Goal: Information Seeking & Learning: Learn about a topic

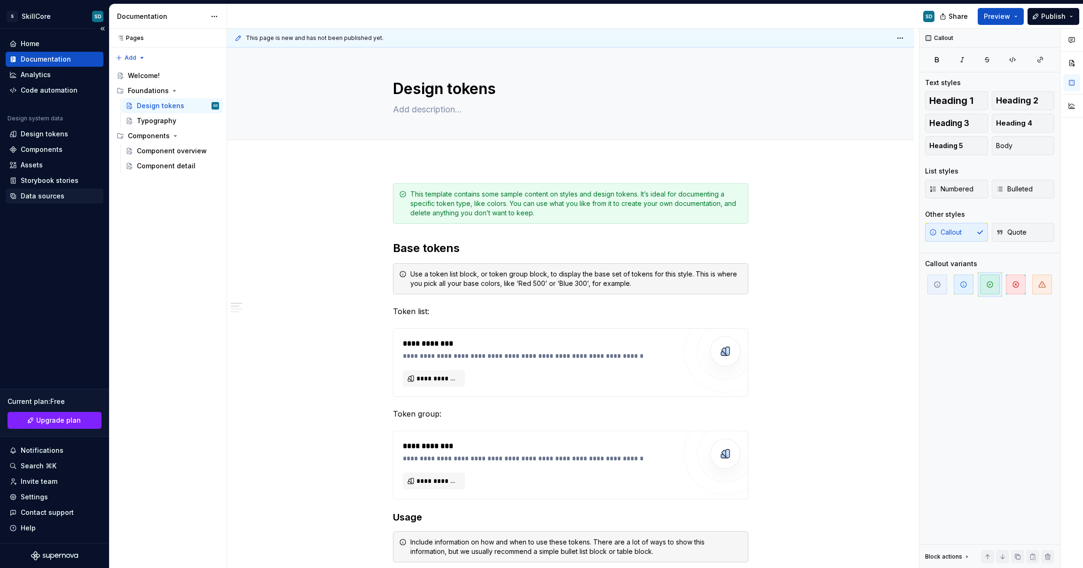
click at [71, 195] on div "Data sources" at bounding box center [54, 195] width 90 height 9
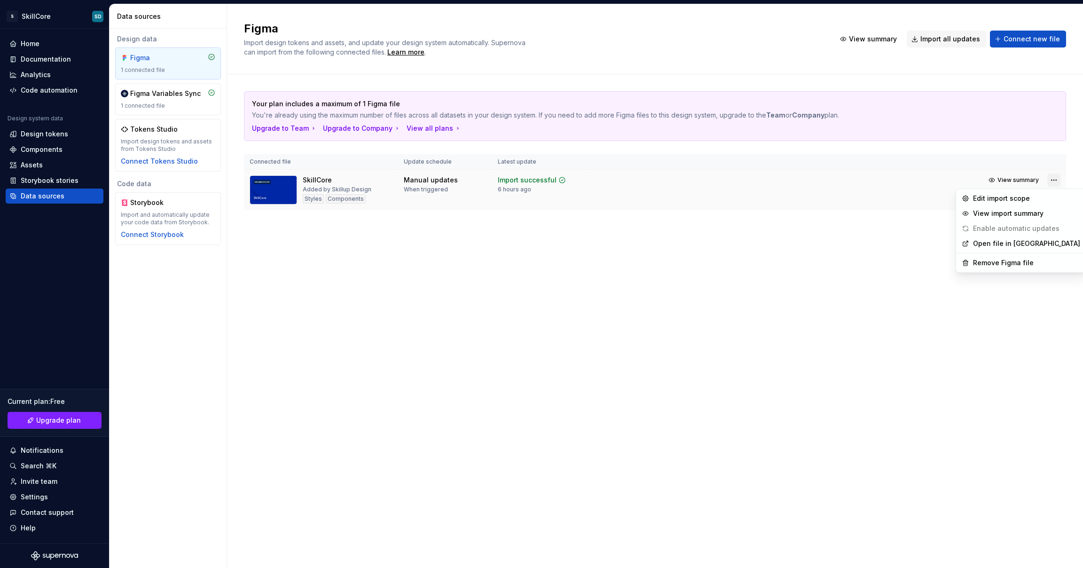
click at [1051, 181] on html "S SkillCore SD Home Documentation Analytics Code automation Design system data …" at bounding box center [541, 284] width 1083 height 568
click at [853, 249] on html "S SkillCore SD Home Documentation Analytics Code automation Design system data …" at bounding box center [541, 284] width 1083 height 568
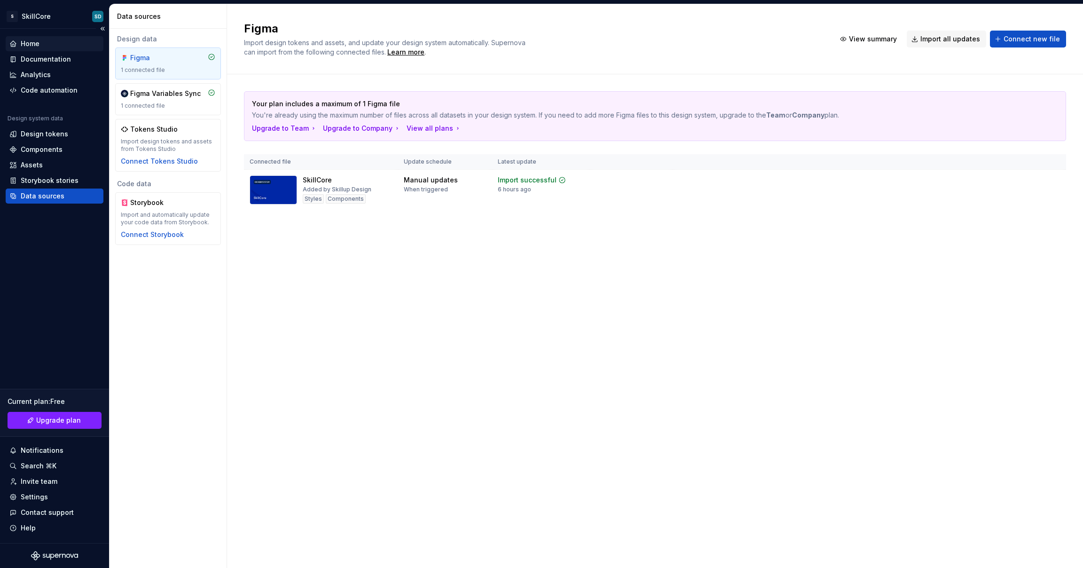
click at [22, 43] on div "Home" at bounding box center [30, 43] width 19 height 9
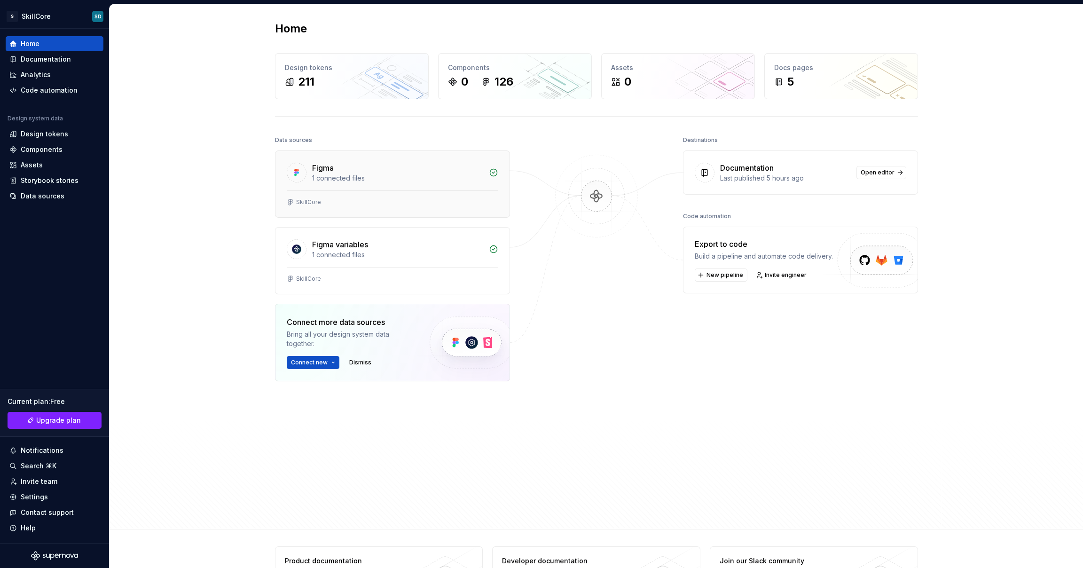
click at [440, 194] on div "SkillCore" at bounding box center [392, 203] width 234 height 27
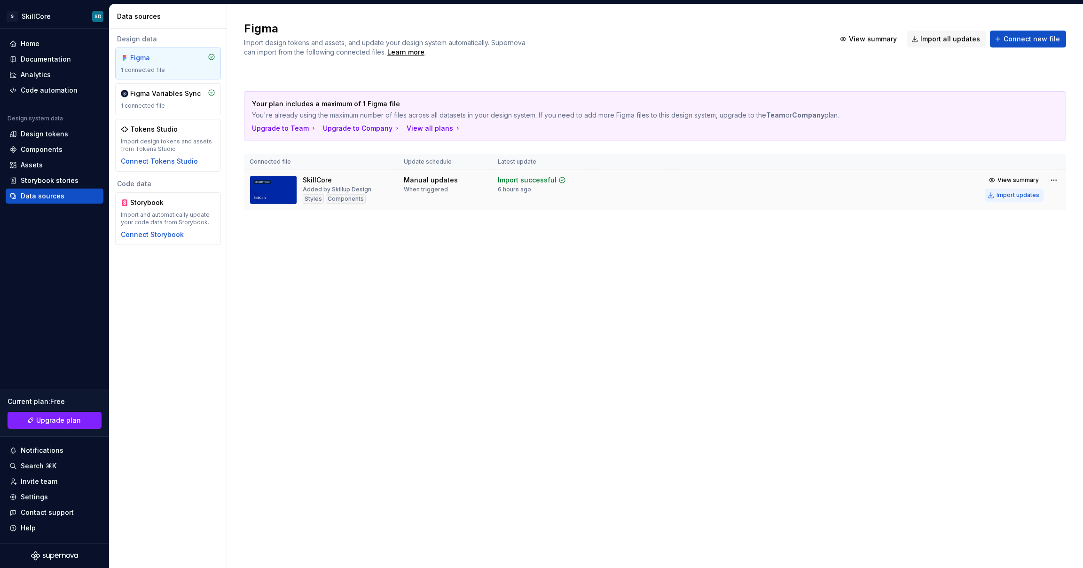
click at [1018, 196] on div "Import updates" at bounding box center [1017, 195] width 43 height 8
click at [38, 151] on div "Components" at bounding box center [42, 149] width 42 height 9
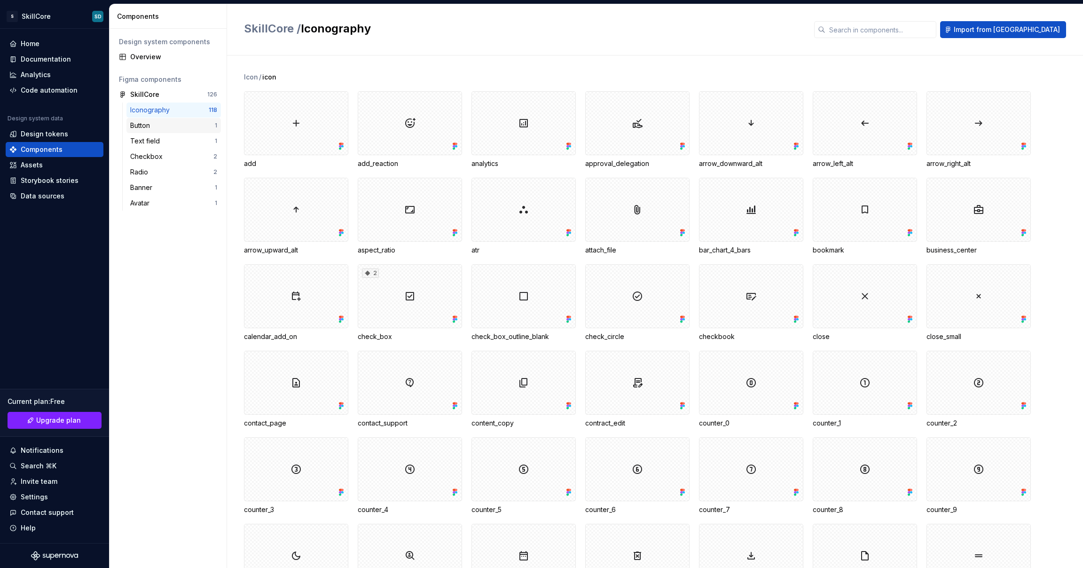
click at [164, 122] on div "Button" at bounding box center [172, 125] width 85 height 9
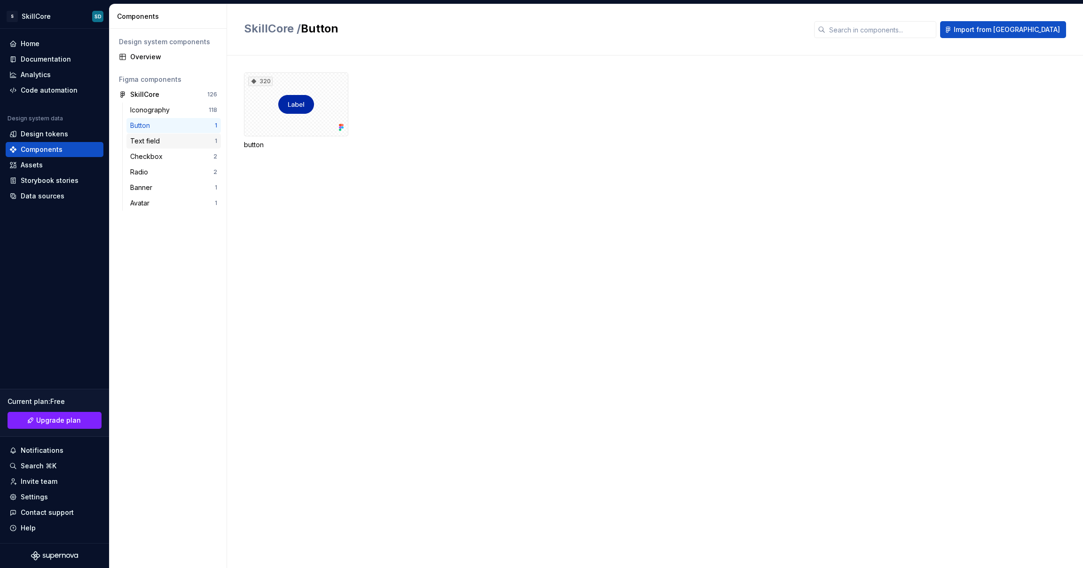
click at [166, 136] on div "Text field" at bounding box center [172, 140] width 85 height 9
click at [168, 156] on div "Checkbox" at bounding box center [171, 156] width 83 height 9
click at [168, 168] on div "Radio" at bounding box center [171, 171] width 83 height 9
click at [170, 187] on div "Banner" at bounding box center [172, 187] width 85 height 9
click at [167, 209] on div "Avatar 1" at bounding box center [173, 203] width 94 height 15
